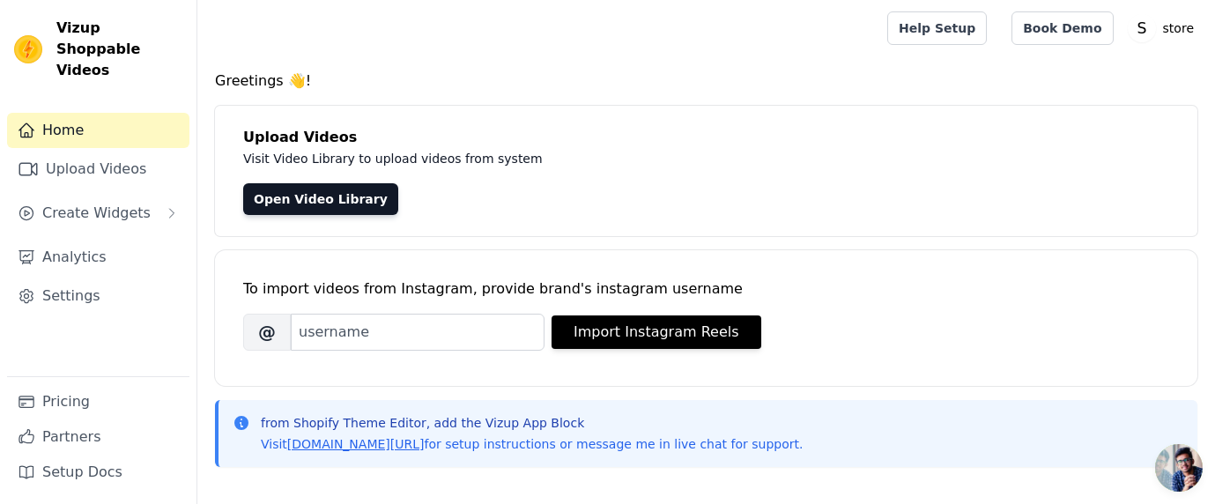
scroll to position [26, 0]
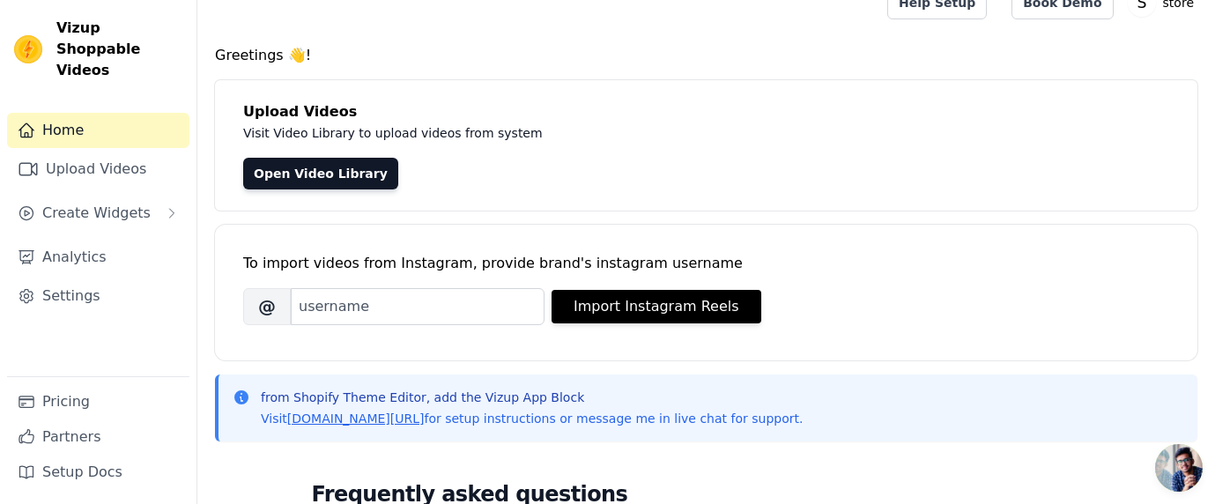
click at [99, 113] on link "Home" at bounding box center [98, 130] width 182 height 35
click at [124, 278] on link "Settings" at bounding box center [98, 295] width 182 height 35
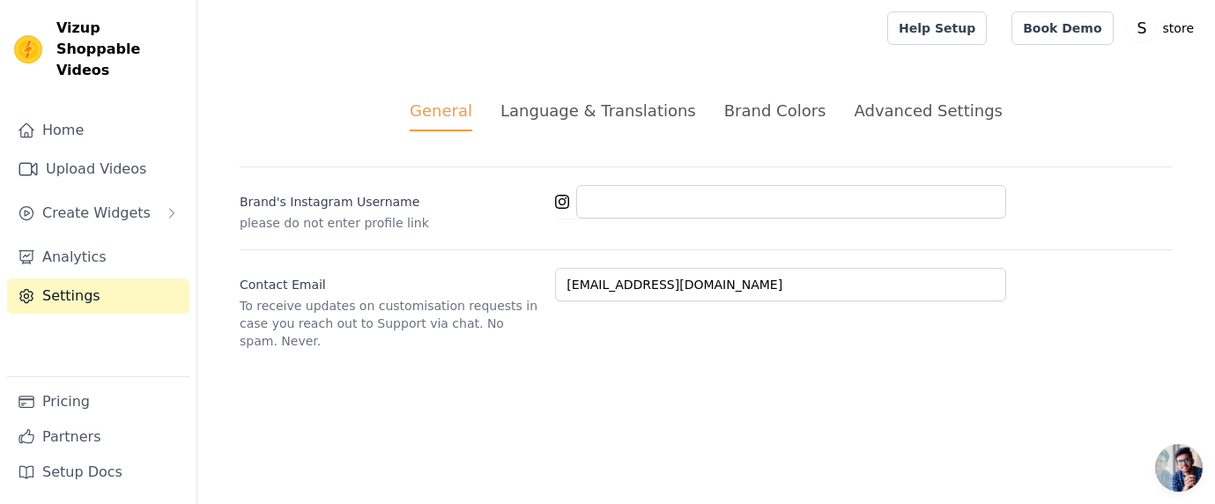
click at [795, 118] on div "Brand Colors" at bounding box center [775, 111] width 102 height 24
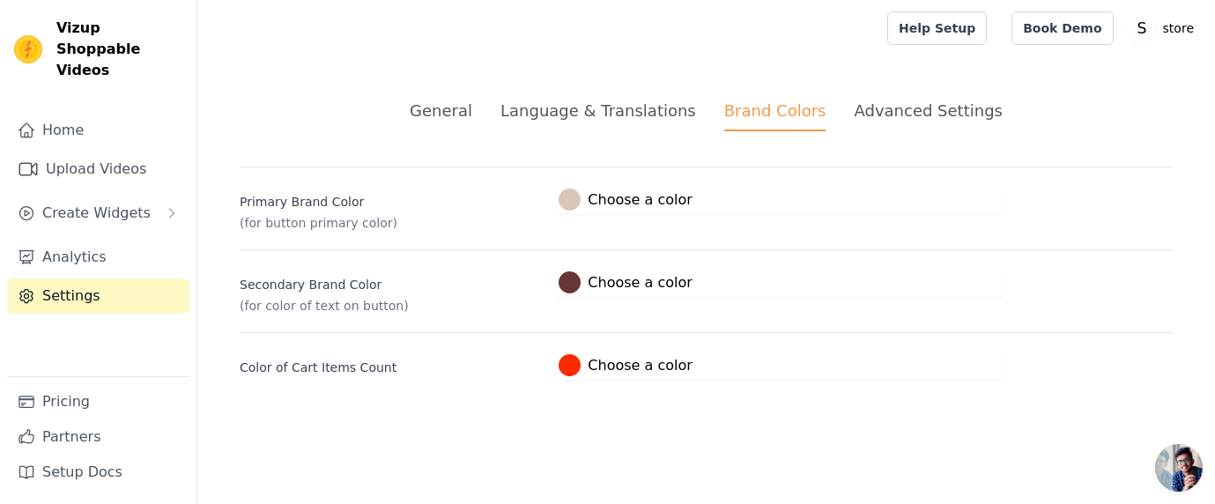
click at [901, 121] on div "Advanced Settings" at bounding box center [928, 111] width 148 height 24
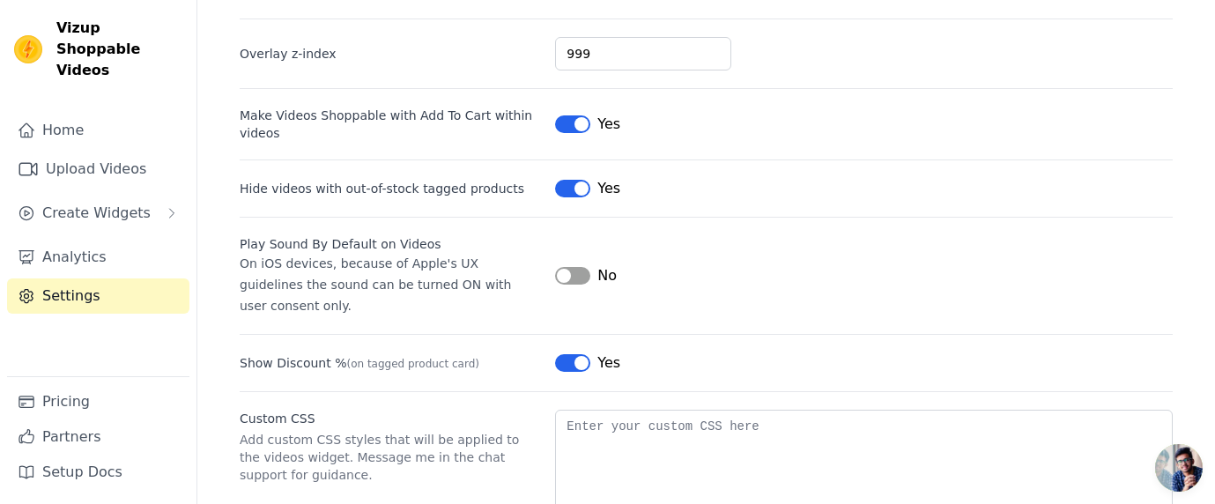
scroll to position [150, 0]
click at [580, 189] on button "Label" at bounding box center [572, 187] width 35 height 18
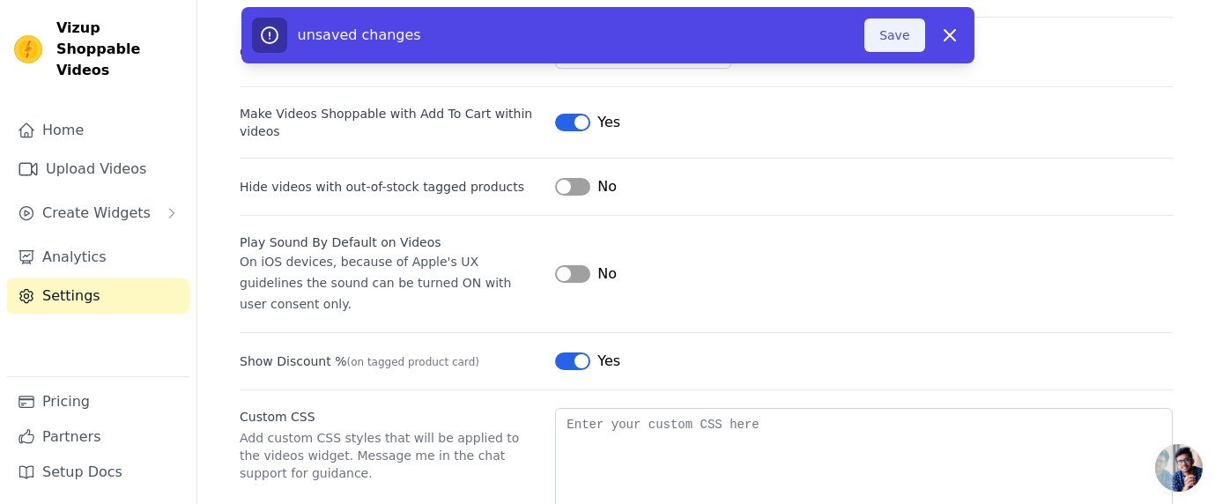
click at [889, 37] on button "Save" at bounding box center [894, 34] width 60 height 33
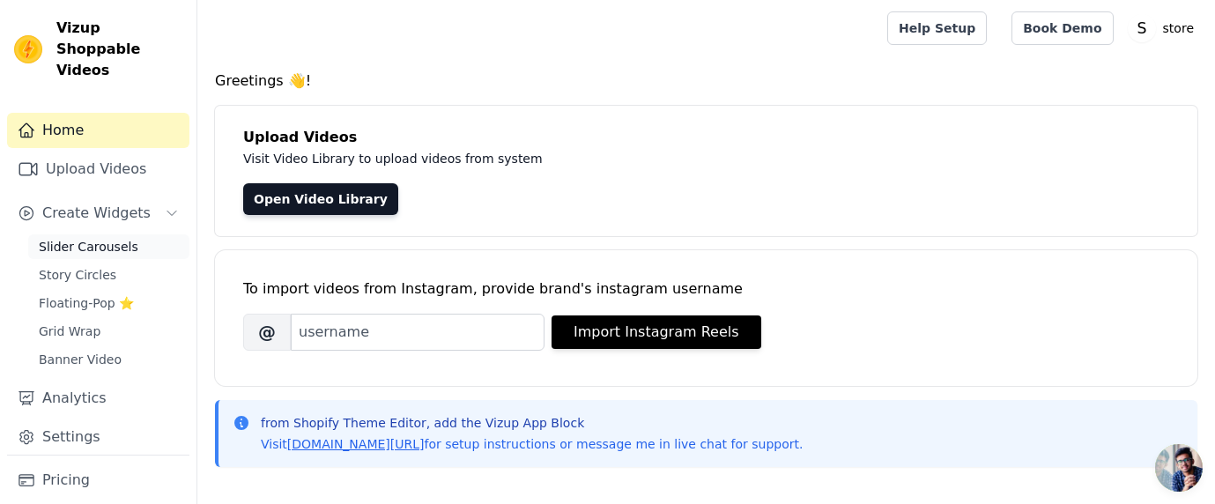
click at [105, 238] on span "Slider Carousels" at bounding box center [89, 247] width 100 height 18
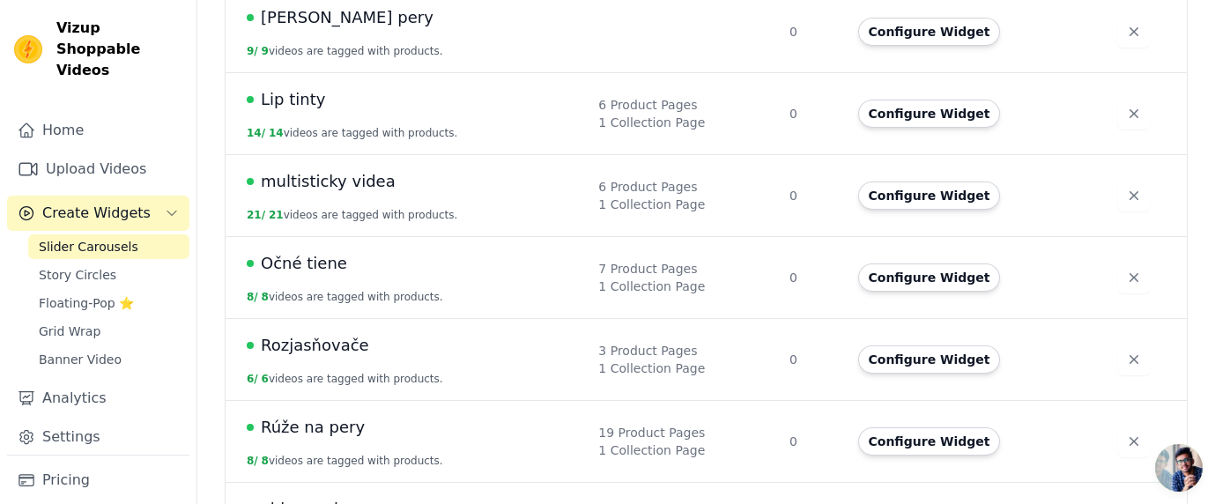
scroll to position [293, 0]
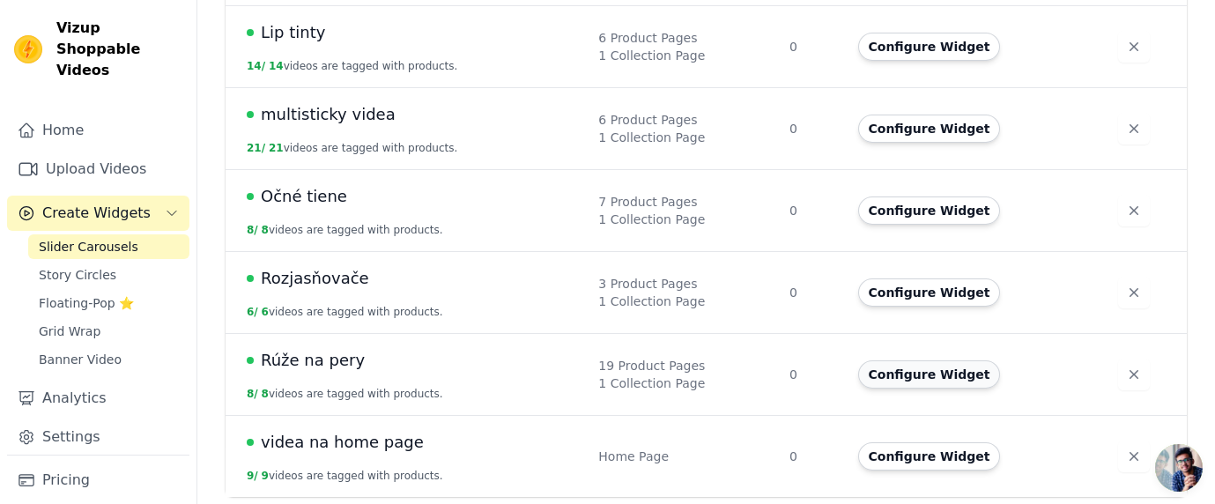
click at [916, 369] on button "Configure Widget" at bounding box center [929, 374] width 143 height 28
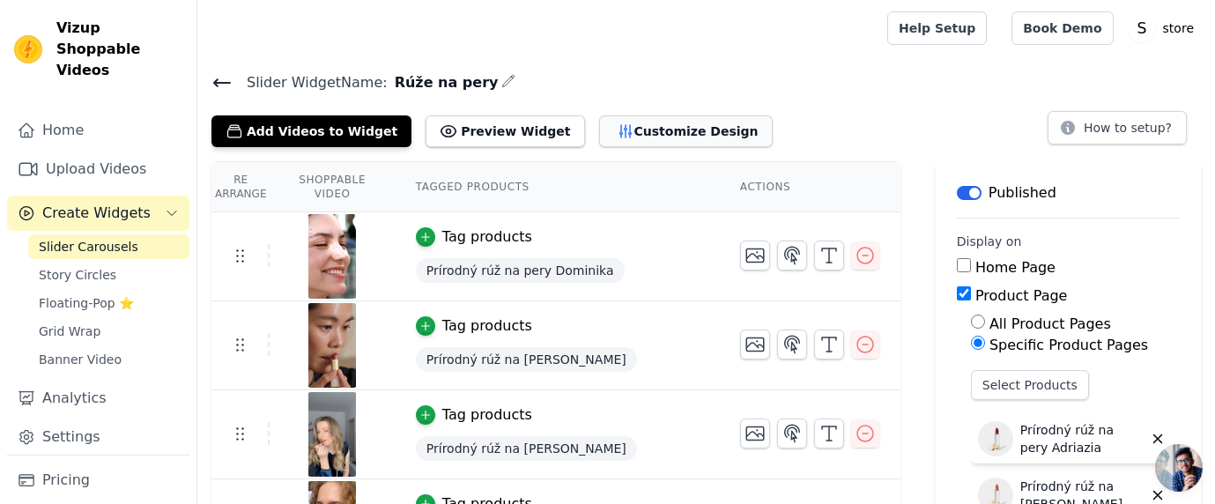
click at [637, 125] on button "Customize Design" at bounding box center [686, 131] width 174 height 32
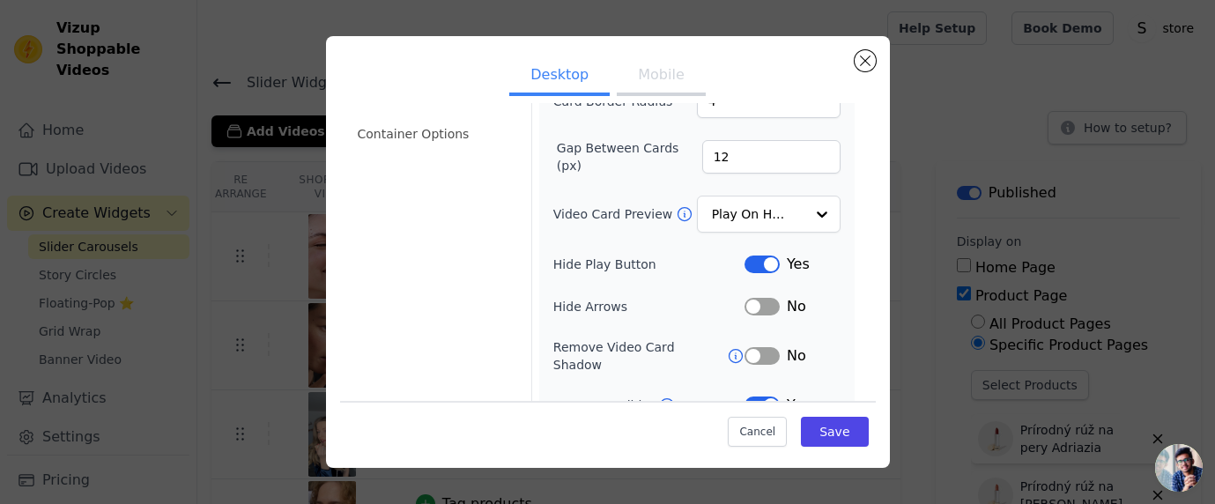
scroll to position [253, 0]
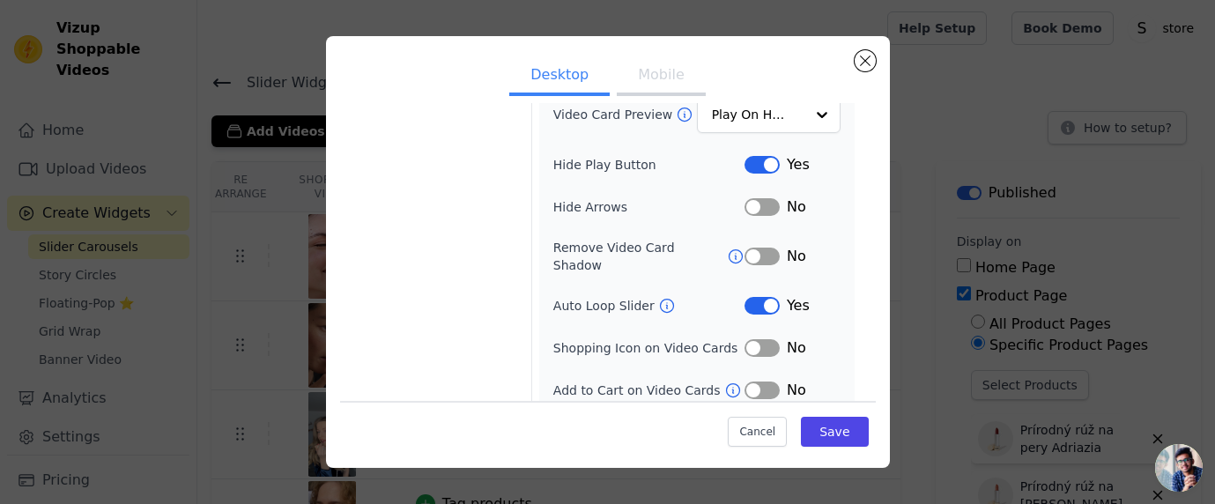
click at [663, 297] on icon at bounding box center [667, 306] width 18 height 18
